Goal: Find specific page/section: Find specific page/section

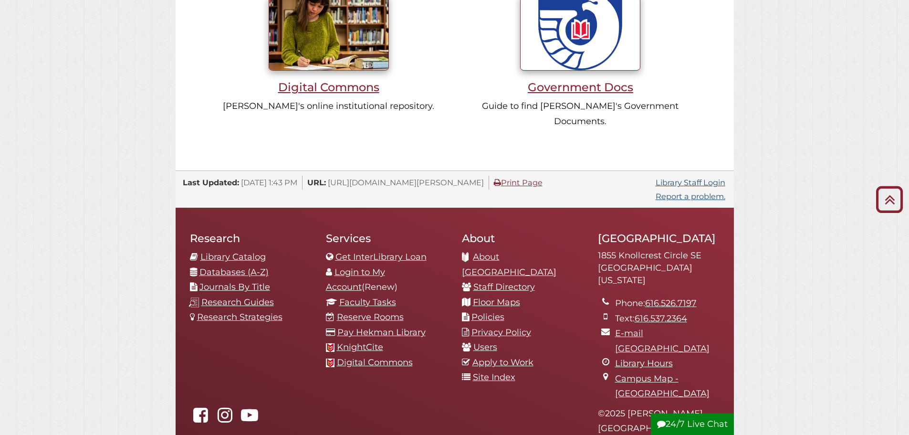
scroll to position [999, 0]
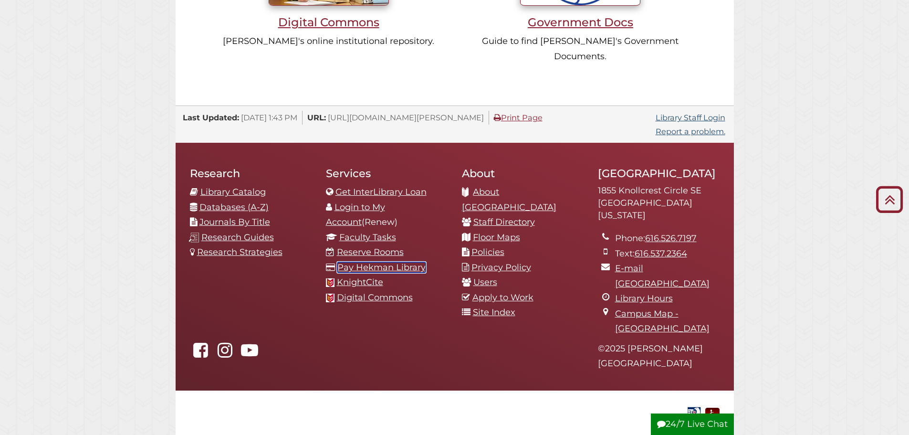
click at [373, 262] on link "Pay Hekman Library" at bounding box center [382, 267] width 88 height 11
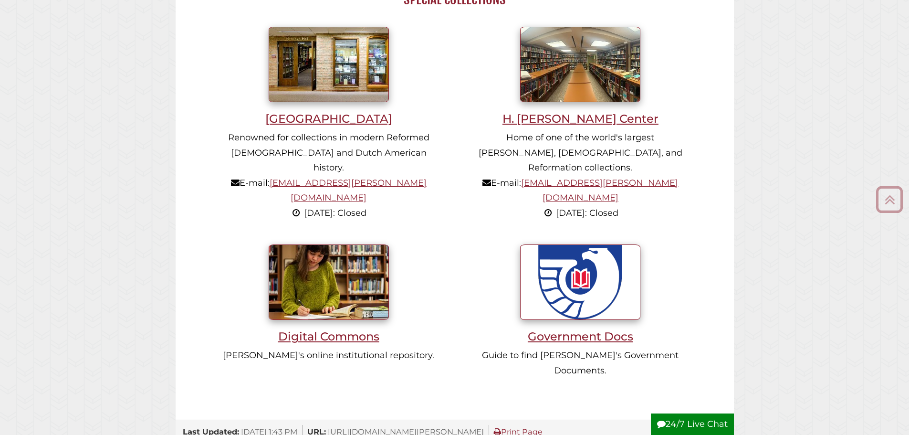
scroll to position [999, 0]
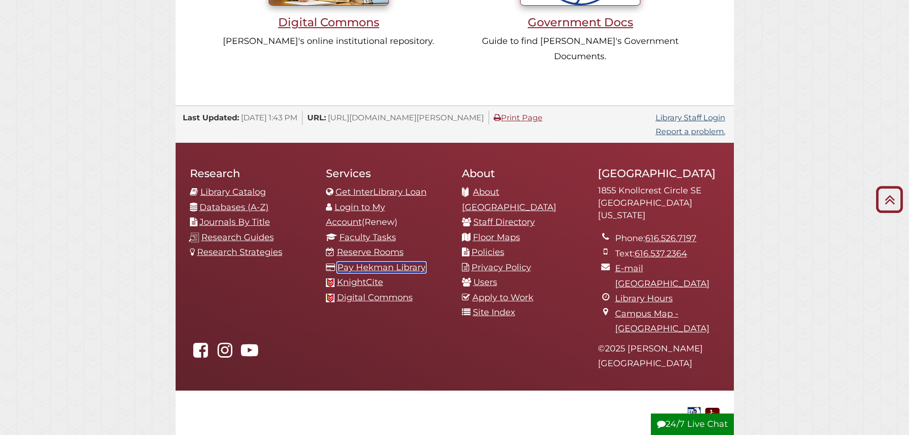
click at [355, 262] on link "Pay Hekman Library" at bounding box center [382, 267] width 88 height 11
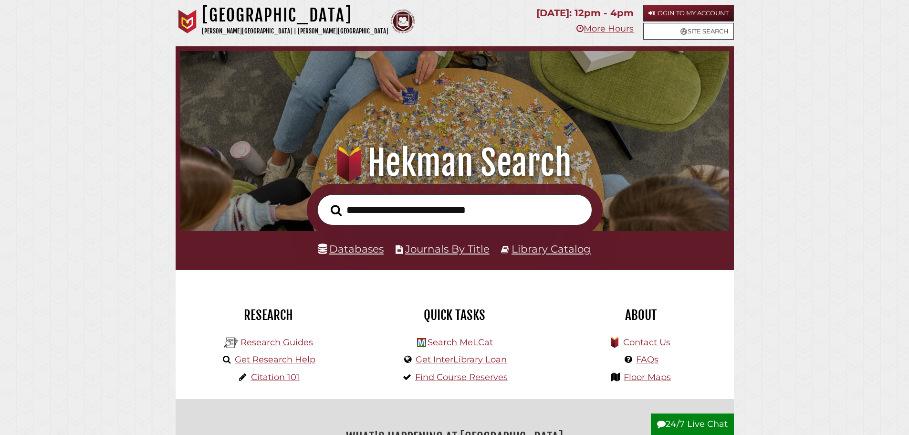
scroll to position [181, 544]
type input "**********"
click at [326, 202] on button "Search" at bounding box center [336, 210] width 21 height 17
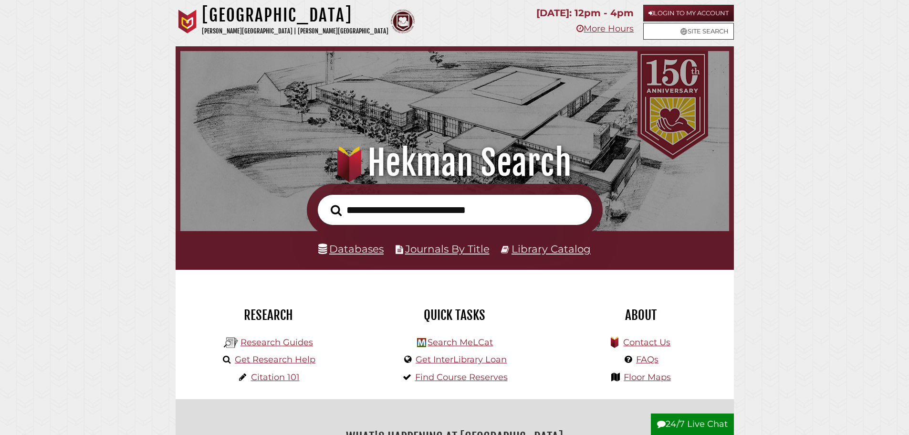
scroll to position [181, 544]
click at [326, 202] on button "Search" at bounding box center [336, 210] width 21 height 17
